Goal: Task Accomplishment & Management: Use online tool/utility

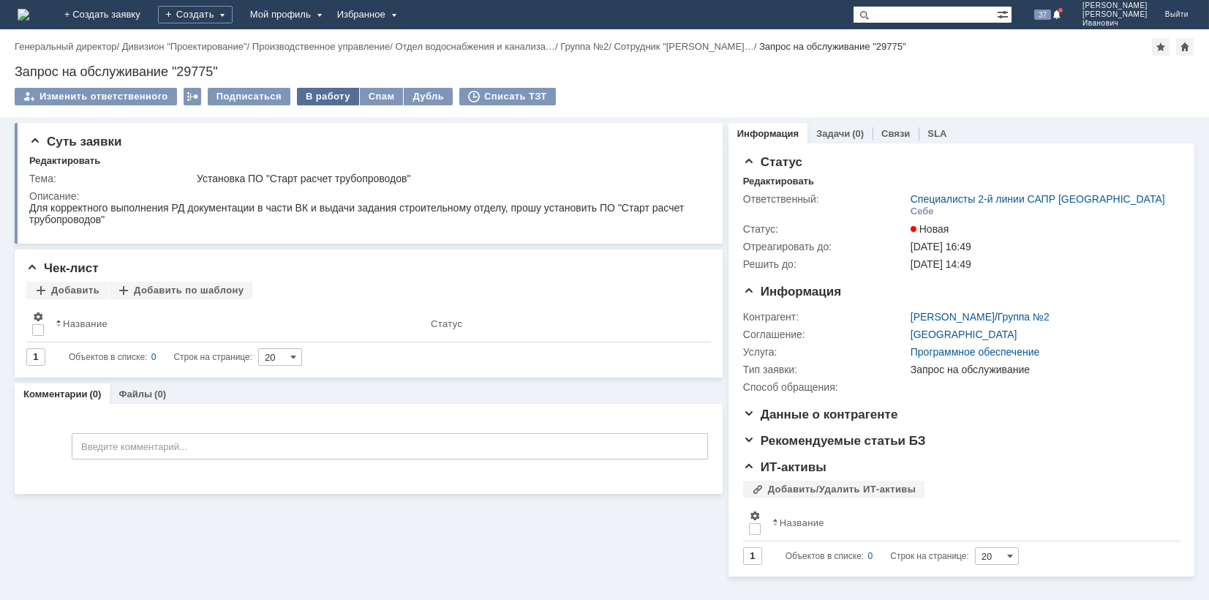
click at [324, 91] on div "В работу" at bounding box center [328, 97] width 62 height 18
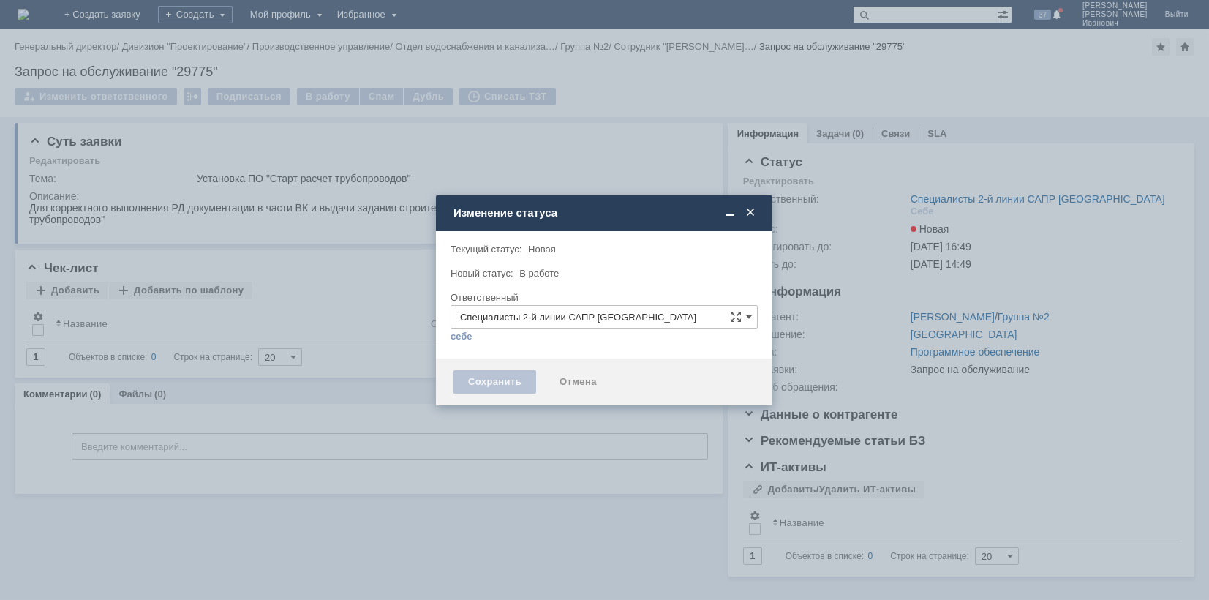
type input "[PERSON_NAME]"
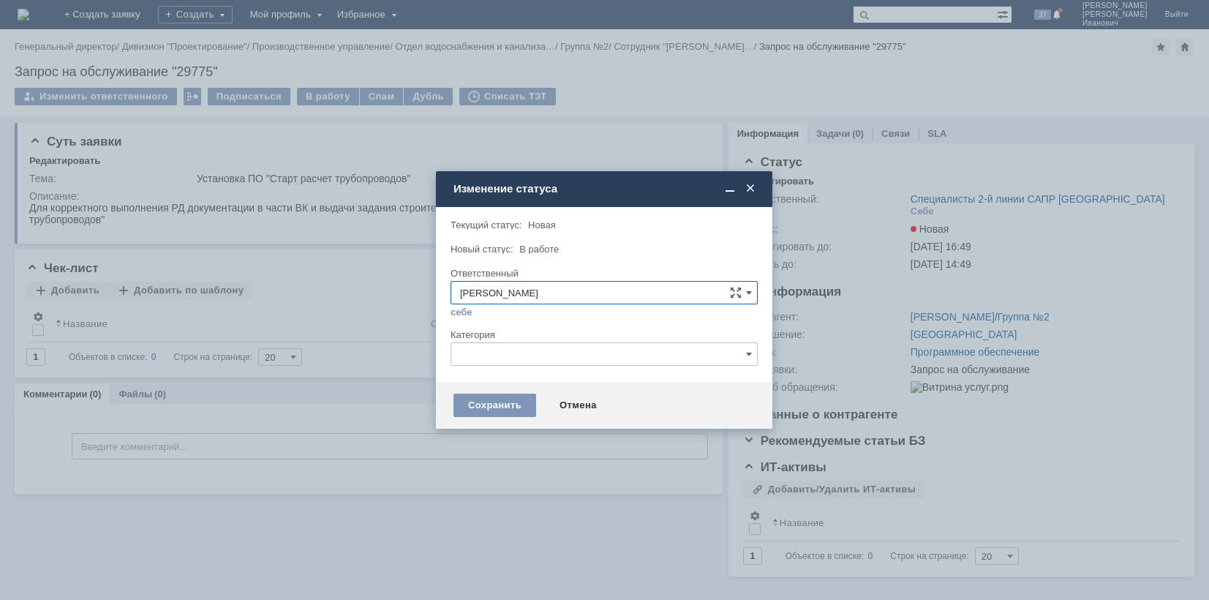
click at [752, 350] on input "text" at bounding box center [604, 353] width 307 height 23
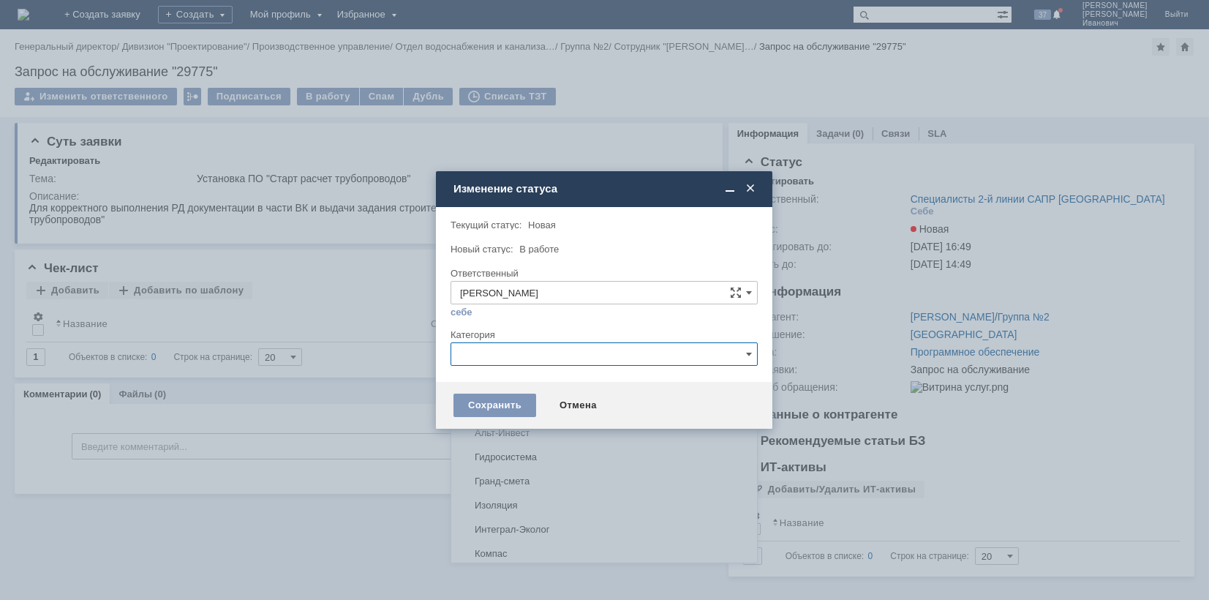
scroll to position [938, 0]
click at [494, 547] on span "СТАРТ" at bounding box center [604, 553] width 288 height 12
type input "СТАРТ"
click at [486, 399] on div "Сохранить" at bounding box center [495, 405] width 83 height 23
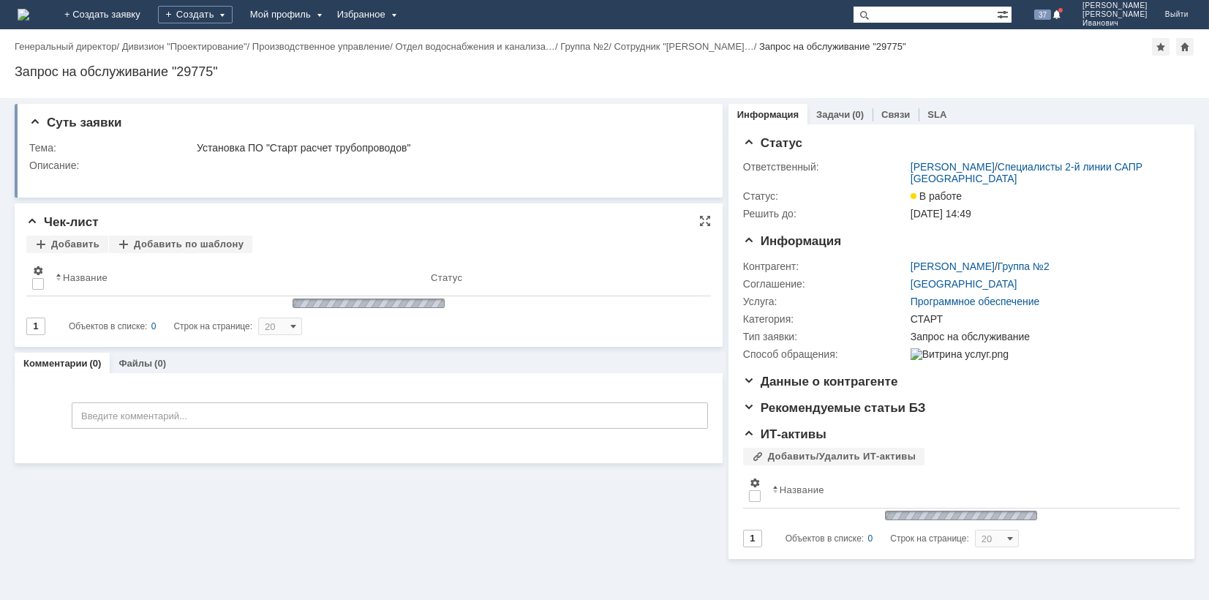
scroll to position [0, 0]
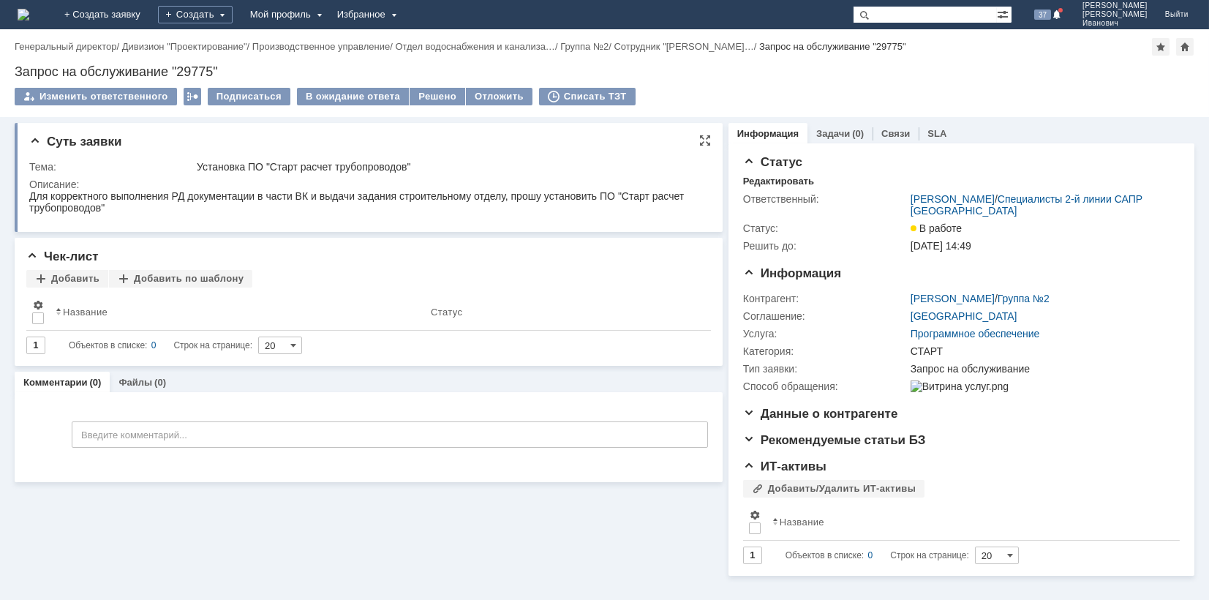
click at [549, 173] on td "Установка ПО "Старт расчет трубопроводов"" at bounding box center [449, 167] width 510 height 18
click at [430, 89] on div "Решено" at bounding box center [438, 97] width 56 height 18
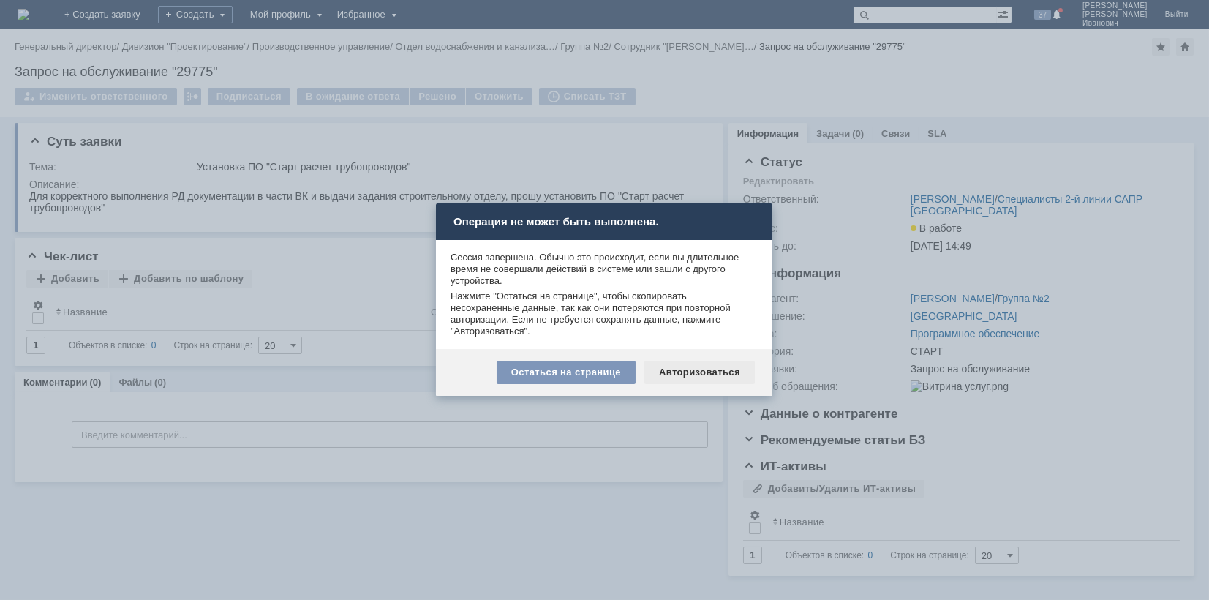
click at [682, 367] on div "Авторизоваться" at bounding box center [700, 372] width 110 height 23
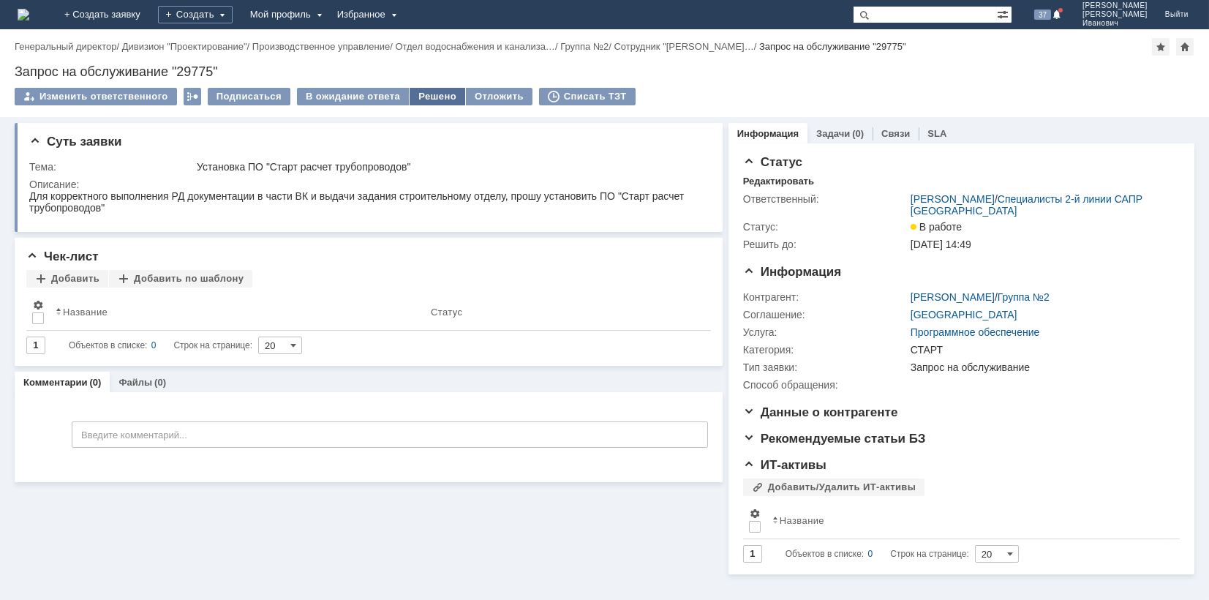
click at [422, 94] on div "Решено" at bounding box center [438, 97] width 56 height 18
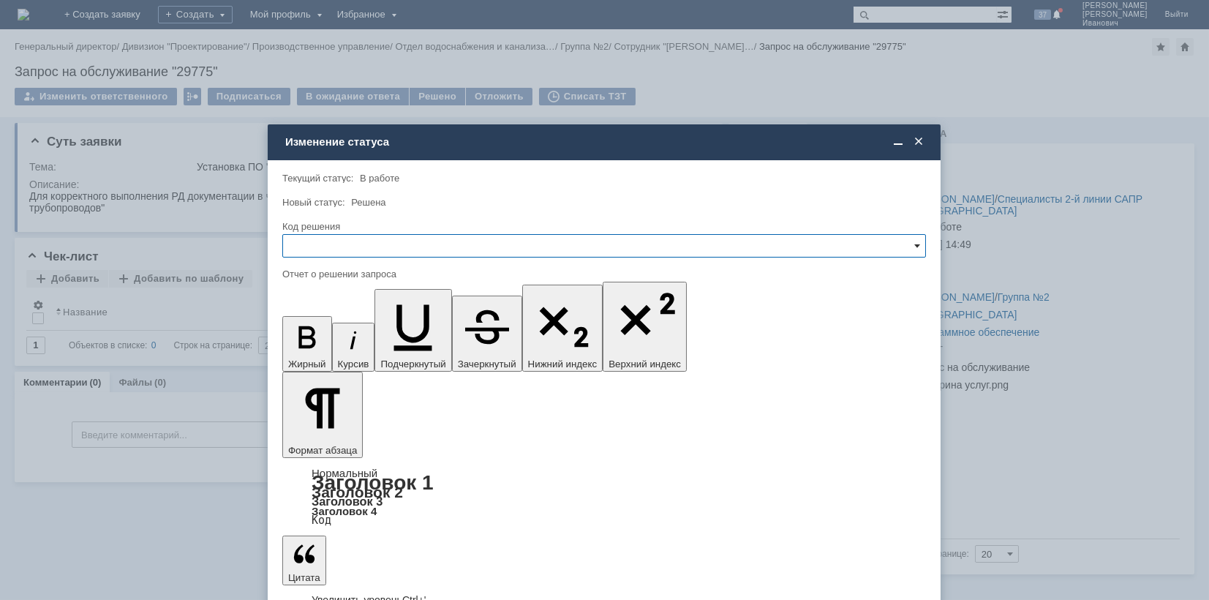
click at [920, 241] on span at bounding box center [917, 246] width 6 height 12
click at [331, 339] on span "Решено" at bounding box center [604, 345] width 625 height 12
type input "Решено"
